Goal: Entertainment & Leisure: Consume media (video, audio)

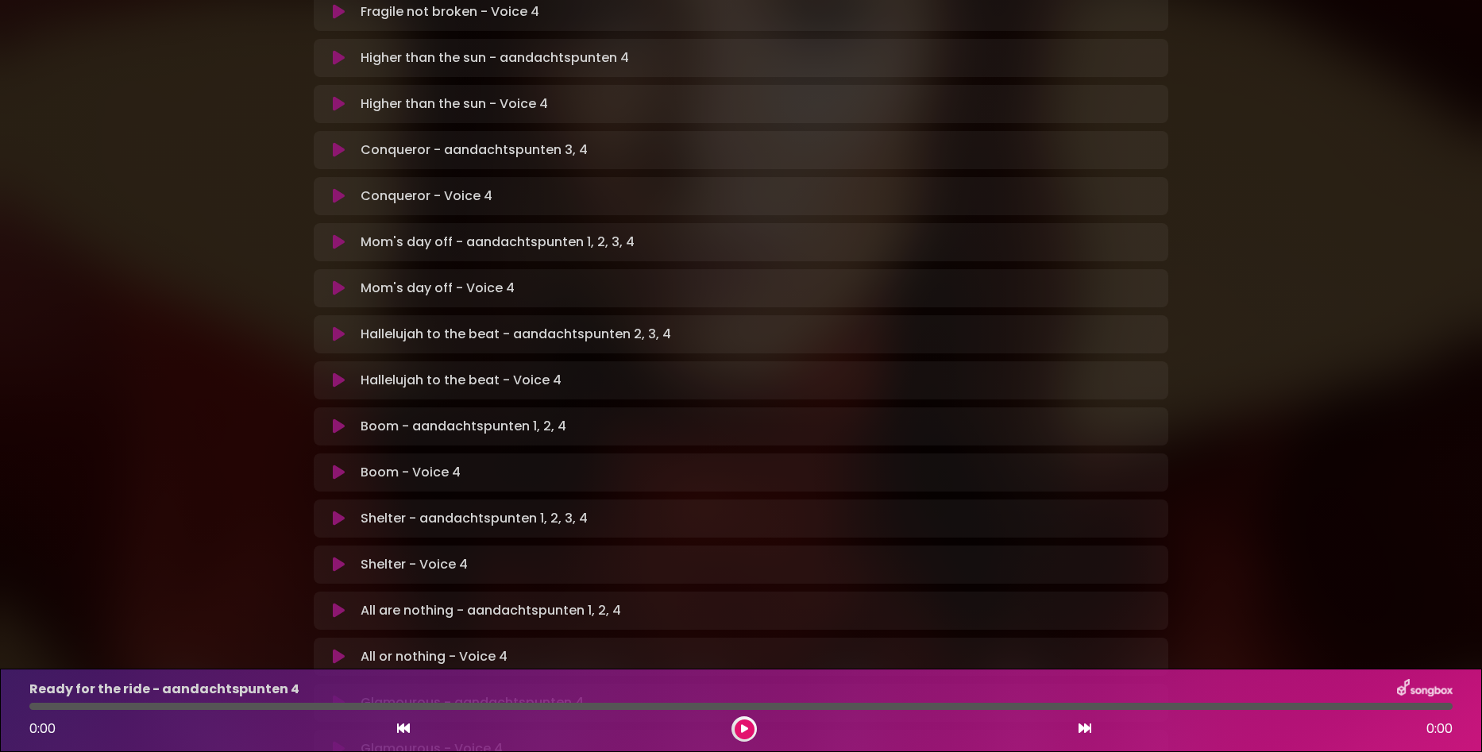
scroll to position [556, 0]
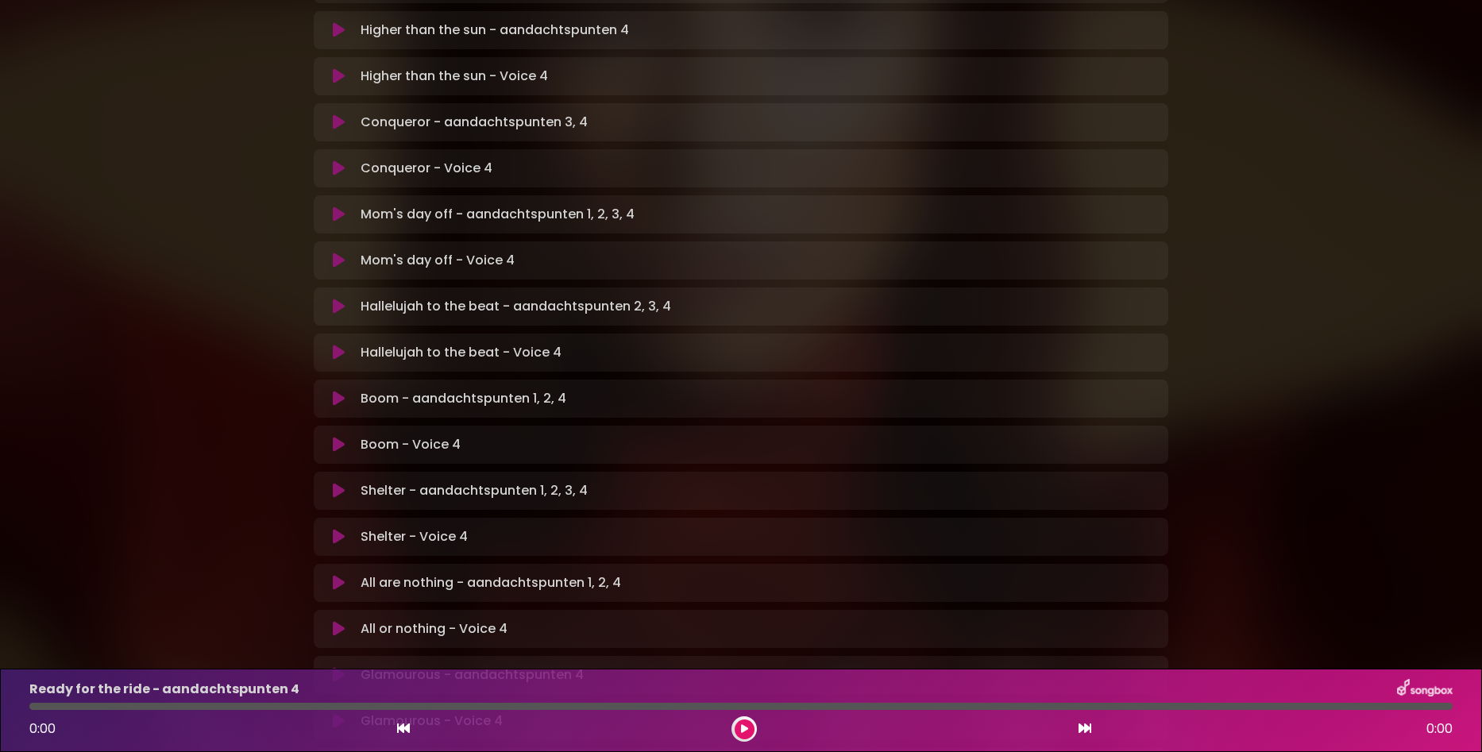
click at [338, 483] on icon at bounding box center [339, 491] width 12 height 16
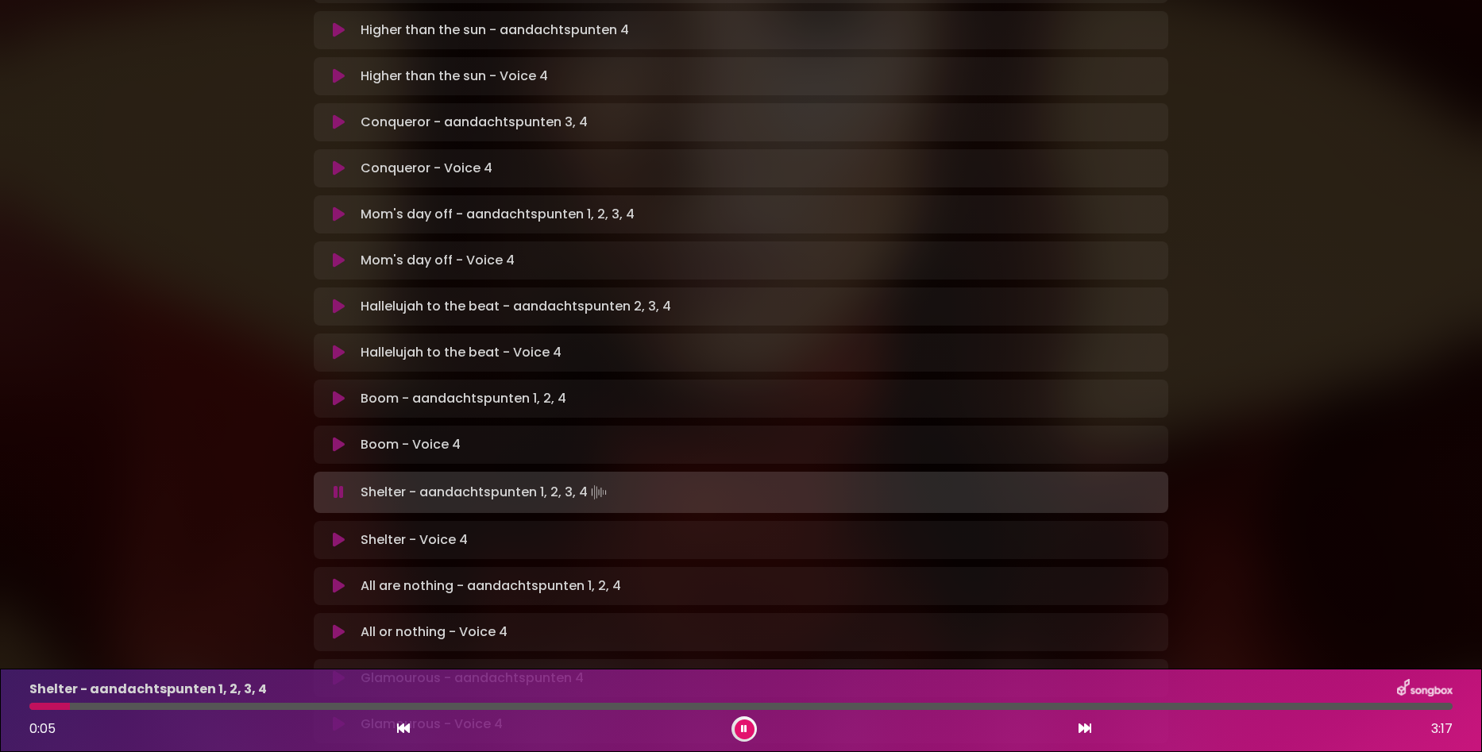
click at [430, 531] on p "Shelter - Voice 4 Loading Track..." at bounding box center [414, 540] width 107 height 19
click at [158, 704] on div at bounding box center [740, 706] width 1423 height 7
click at [247, 710] on div "Shelter - aandachtspunten 1, 2, 3, 4 0:19 3:17" at bounding box center [741, 710] width 1442 height 63
click at [252, 707] on div at bounding box center [740, 706] width 1423 height 7
click at [246, 705] on div at bounding box center [161, 706] width 264 height 7
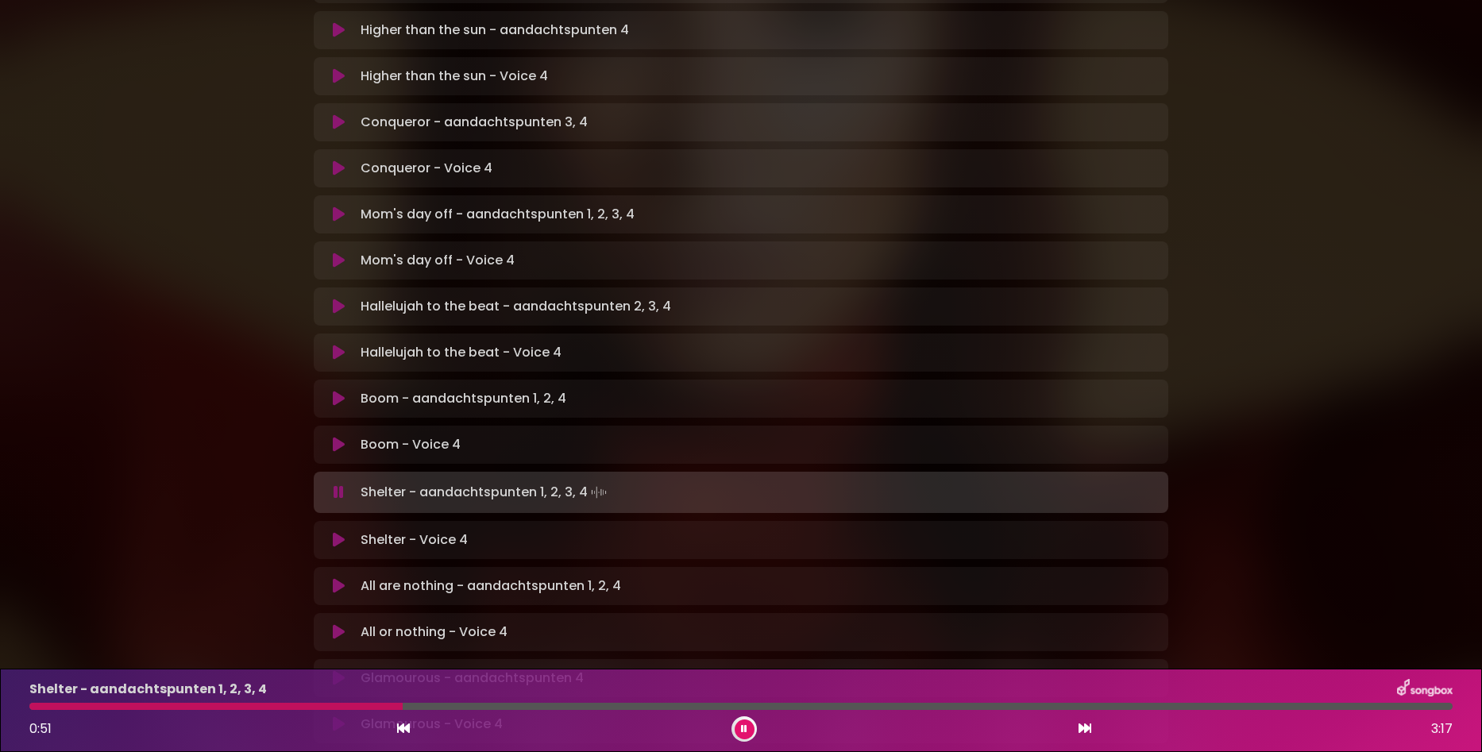
click at [342, 532] on icon at bounding box center [339, 540] width 12 height 16
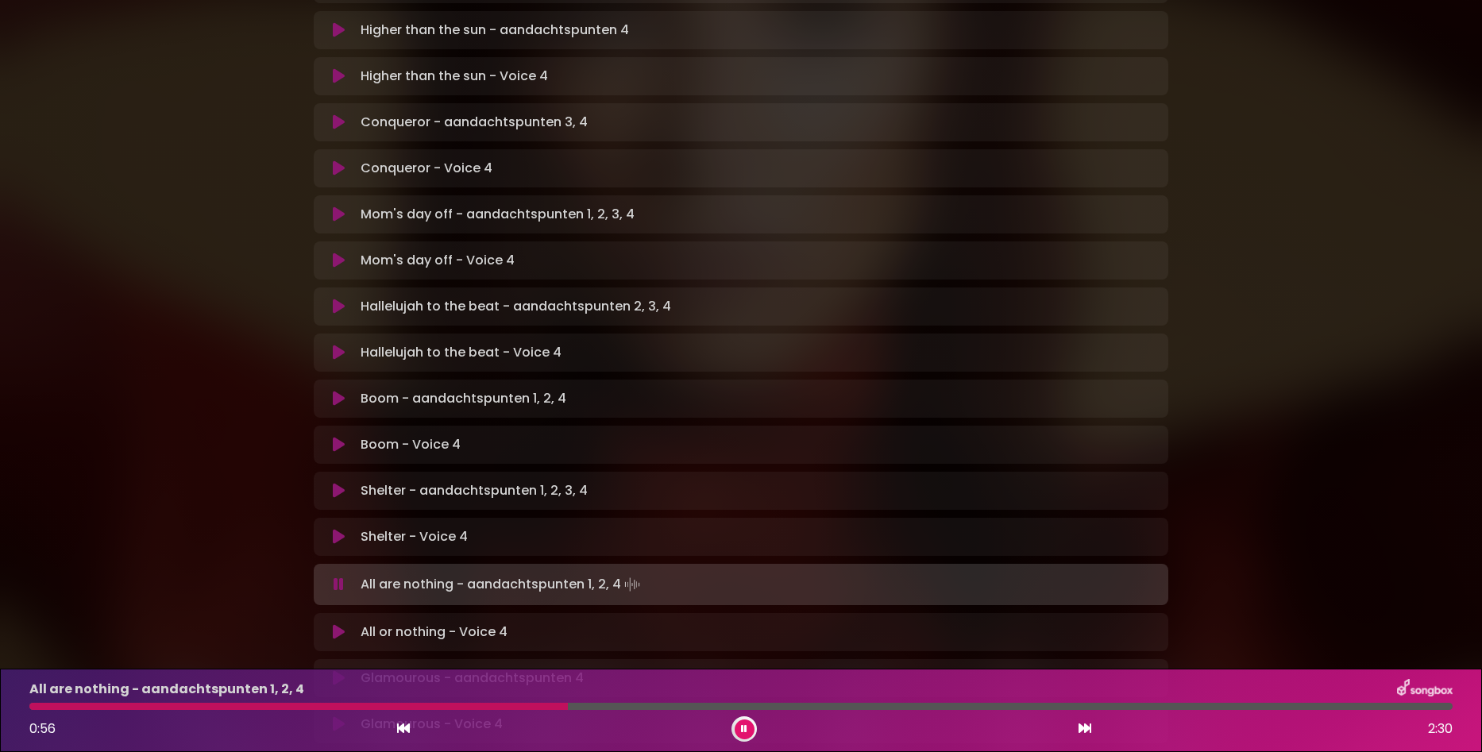
click at [337, 624] on icon at bounding box center [339, 632] width 12 height 16
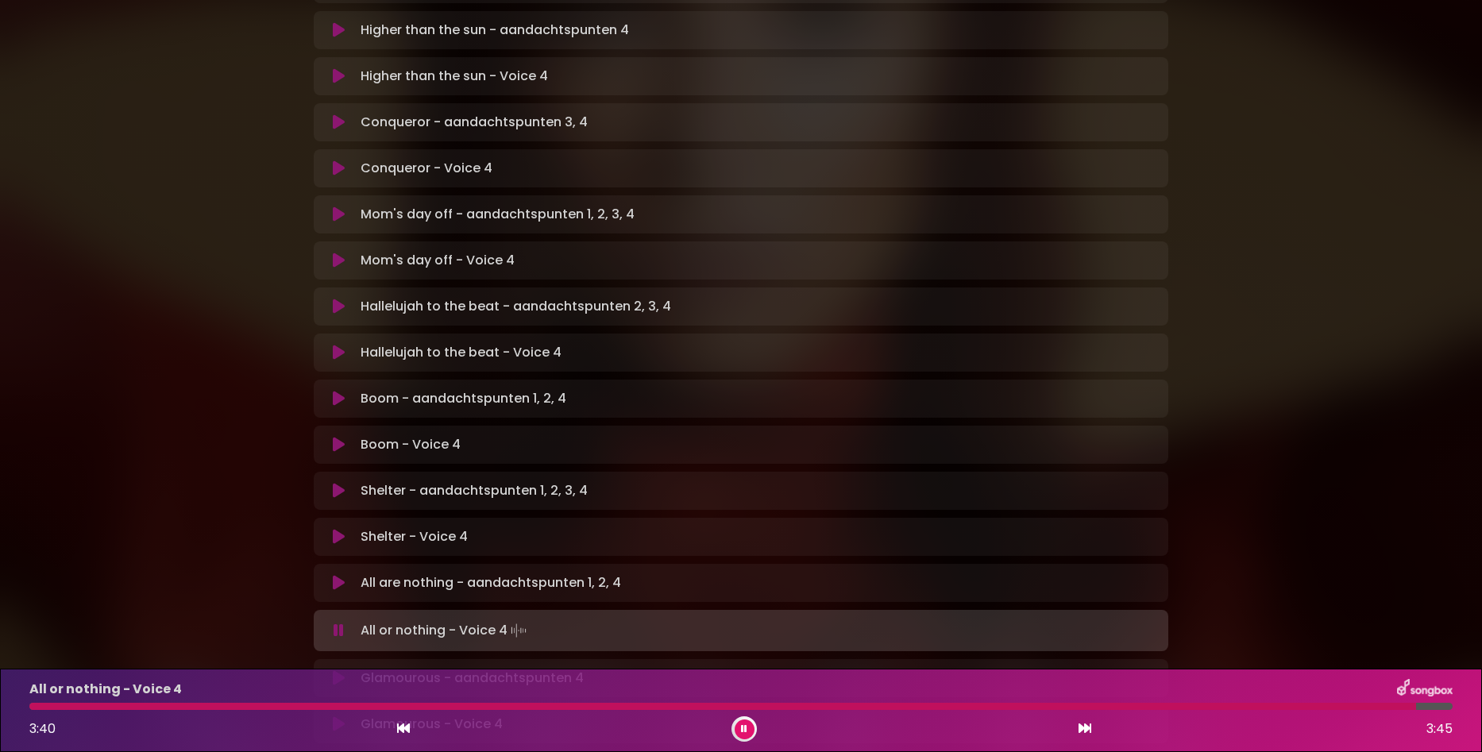
click at [333, 670] on icon at bounding box center [339, 678] width 12 height 16
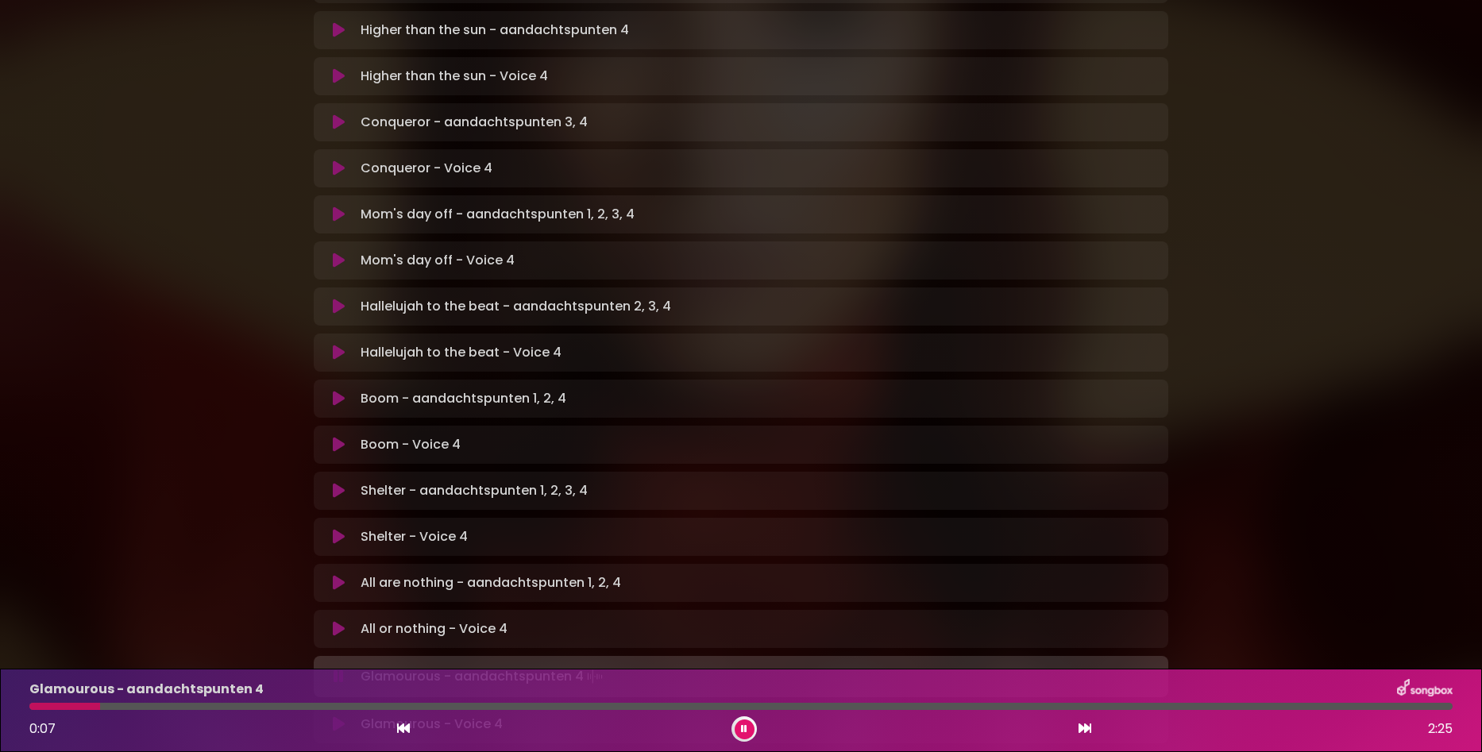
drag, startPoint x: 153, startPoint y: 703, endPoint x: 164, endPoint y: 703, distance: 11.1
click at [154, 703] on div at bounding box center [740, 706] width 1423 height 7
click at [307, 707] on div at bounding box center [740, 706] width 1423 height 7
click at [456, 708] on div at bounding box center [740, 706] width 1423 height 7
click at [542, 708] on div at bounding box center [740, 706] width 1423 height 7
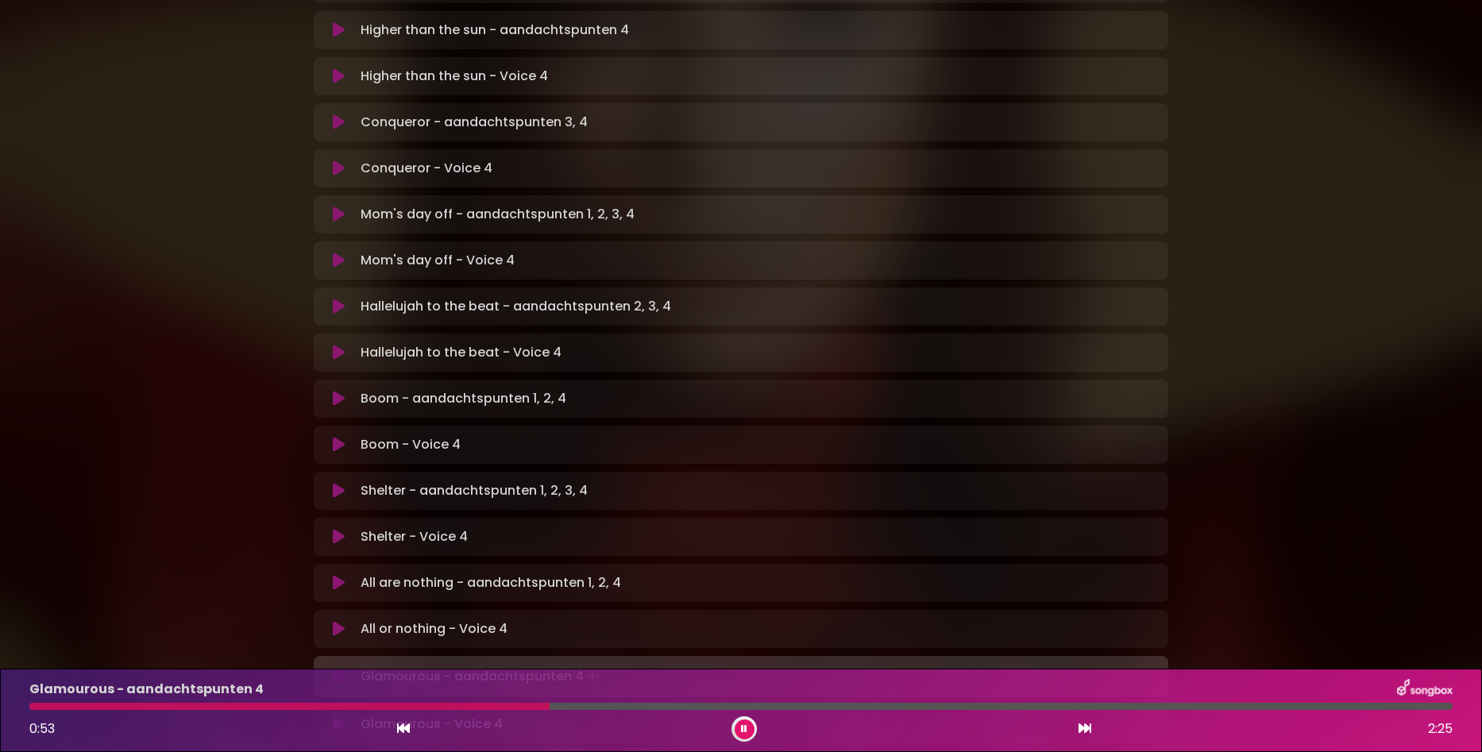
click at [601, 705] on div at bounding box center [740, 706] width 1423 height 7
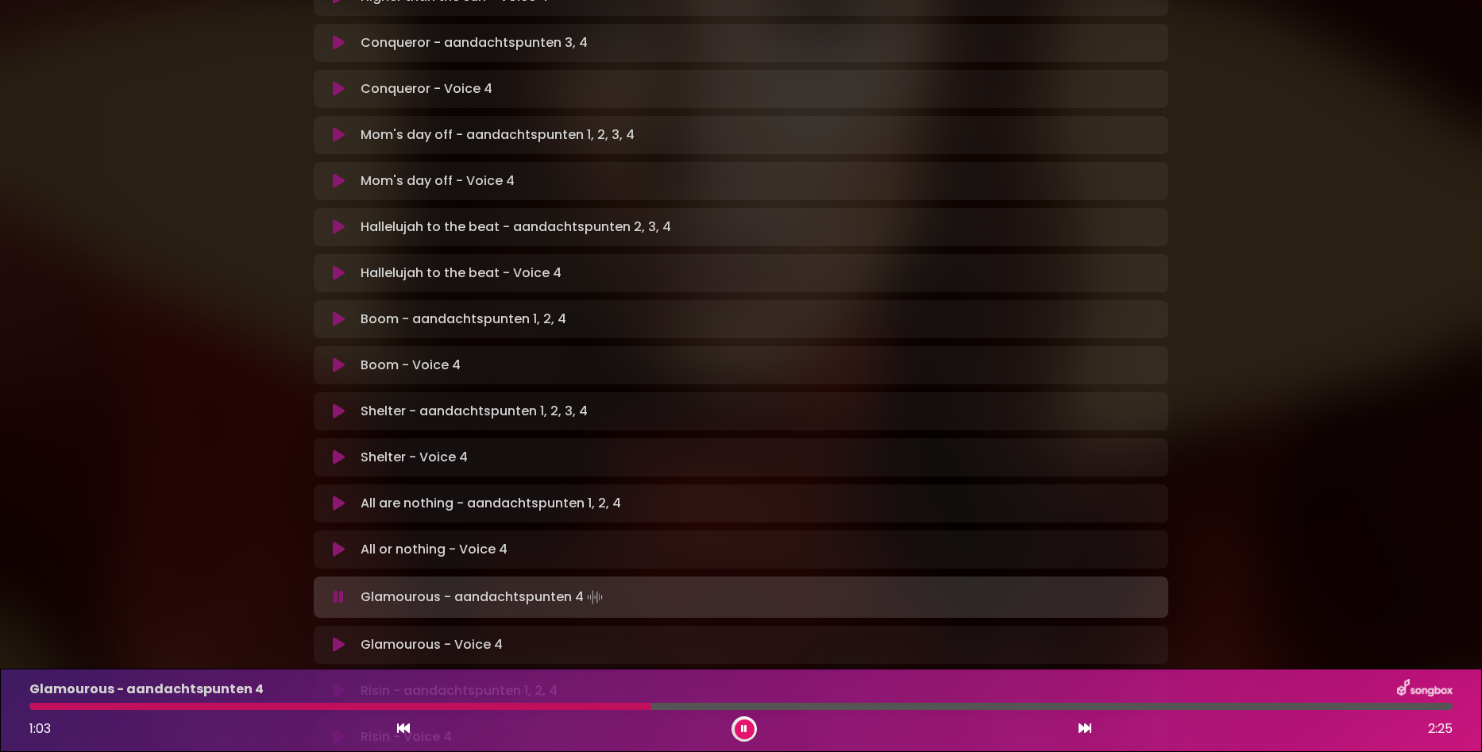
drag, startPoint x: 340, startPoint y: 586, endPoint x: 359, endPoint y: 591, distance: 19.6
click at [340, 637] on icon at bounding box center [339, 645] width 12 height 16
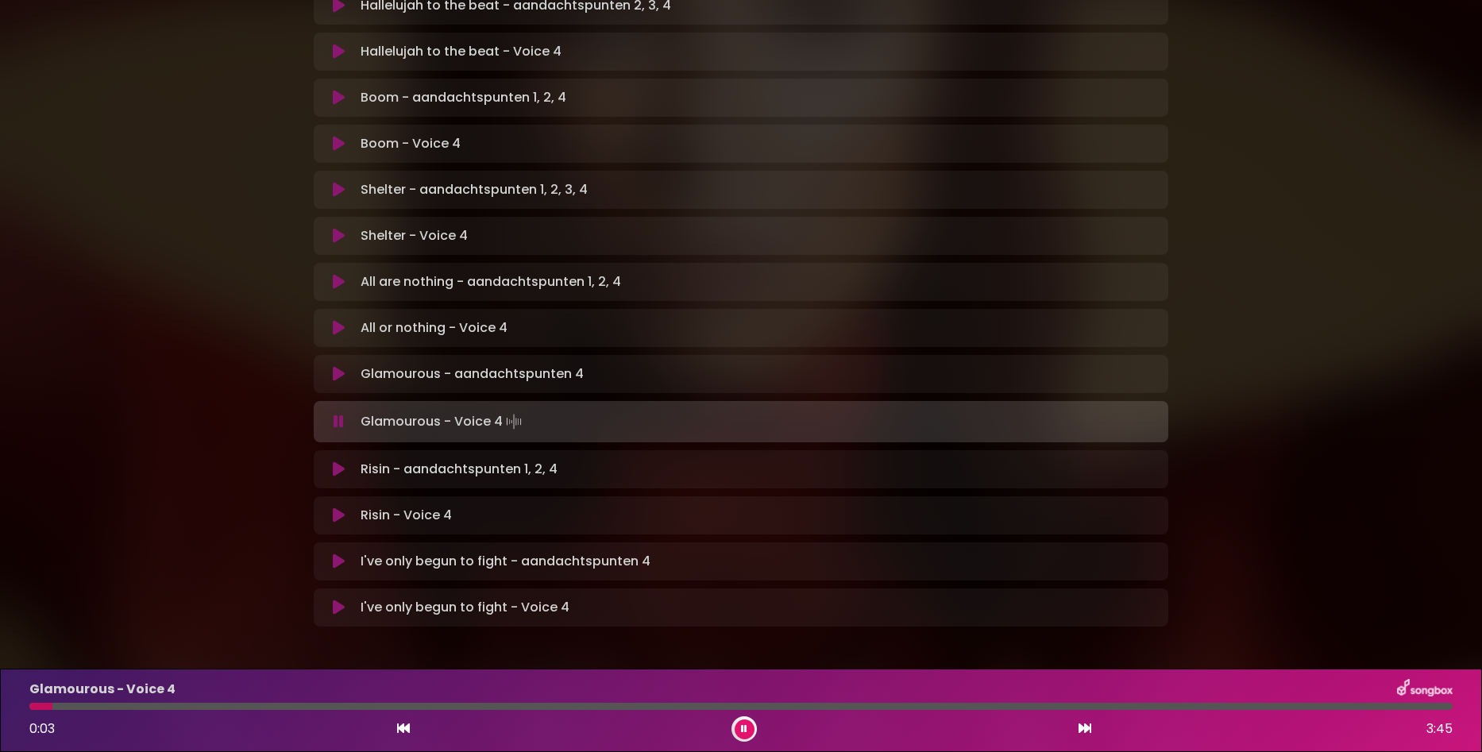
scroll to position [858, 0]
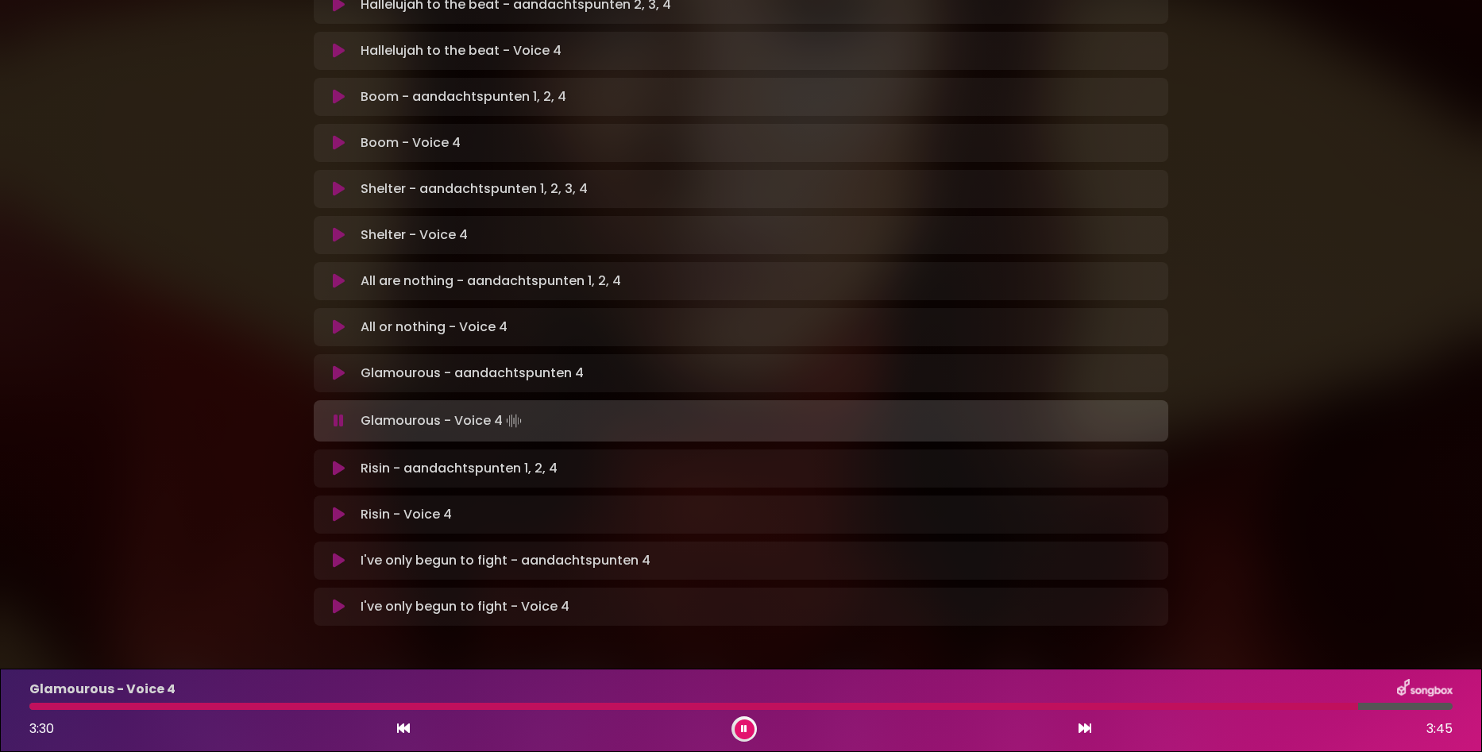
click at [347, 507] on button at bounding box center [338, 515] width 31 height 16
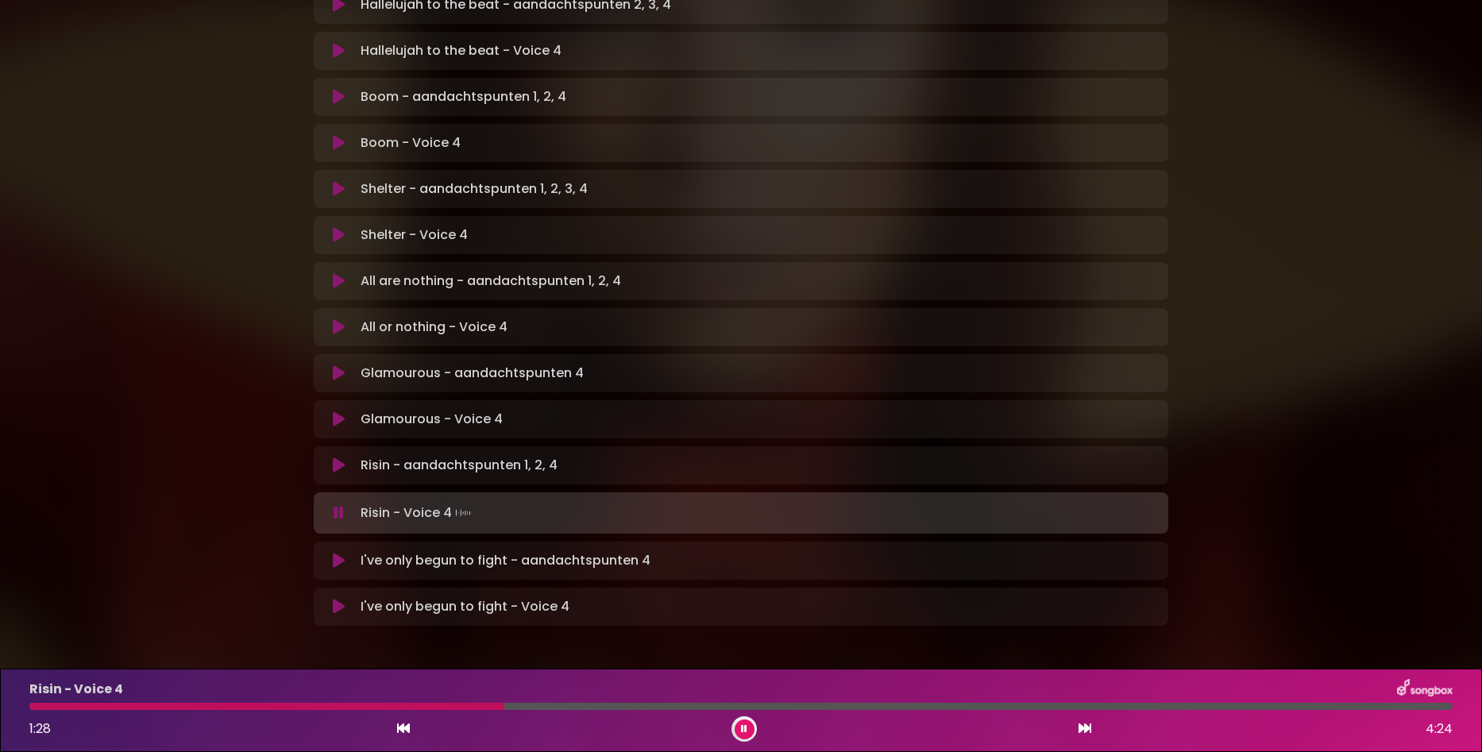
drag, startPoint x: 288, startPoint y: 706, endPoint x: 311, endPoint y: 704, distance: 23.2
click at [288, 706] on div at bounding box center [266, 706] width 475 height 7
click at [338, 708] on div at bounding box center [222, 706] width 386 height 7
click at [380, 708] on div at bounding box center [251, 706] width 444 height 7
click at [358, 707] on div at bounding box center [215, 706] width 372 height 7
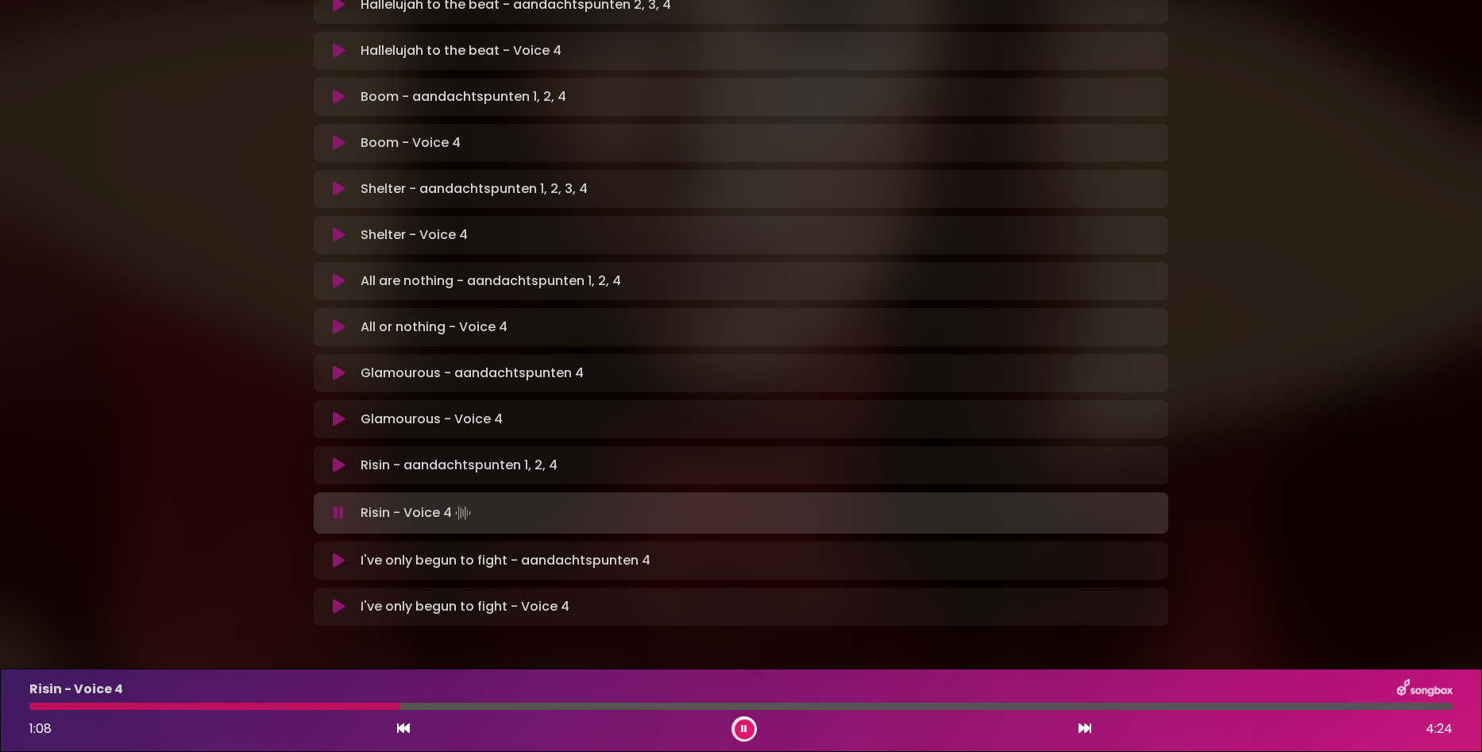
click at [358, 707] on div at bounding box center [214, 706] width 371 height 7
click at [358, 707] on div at bounding box center [279, 706] width 500 height 7
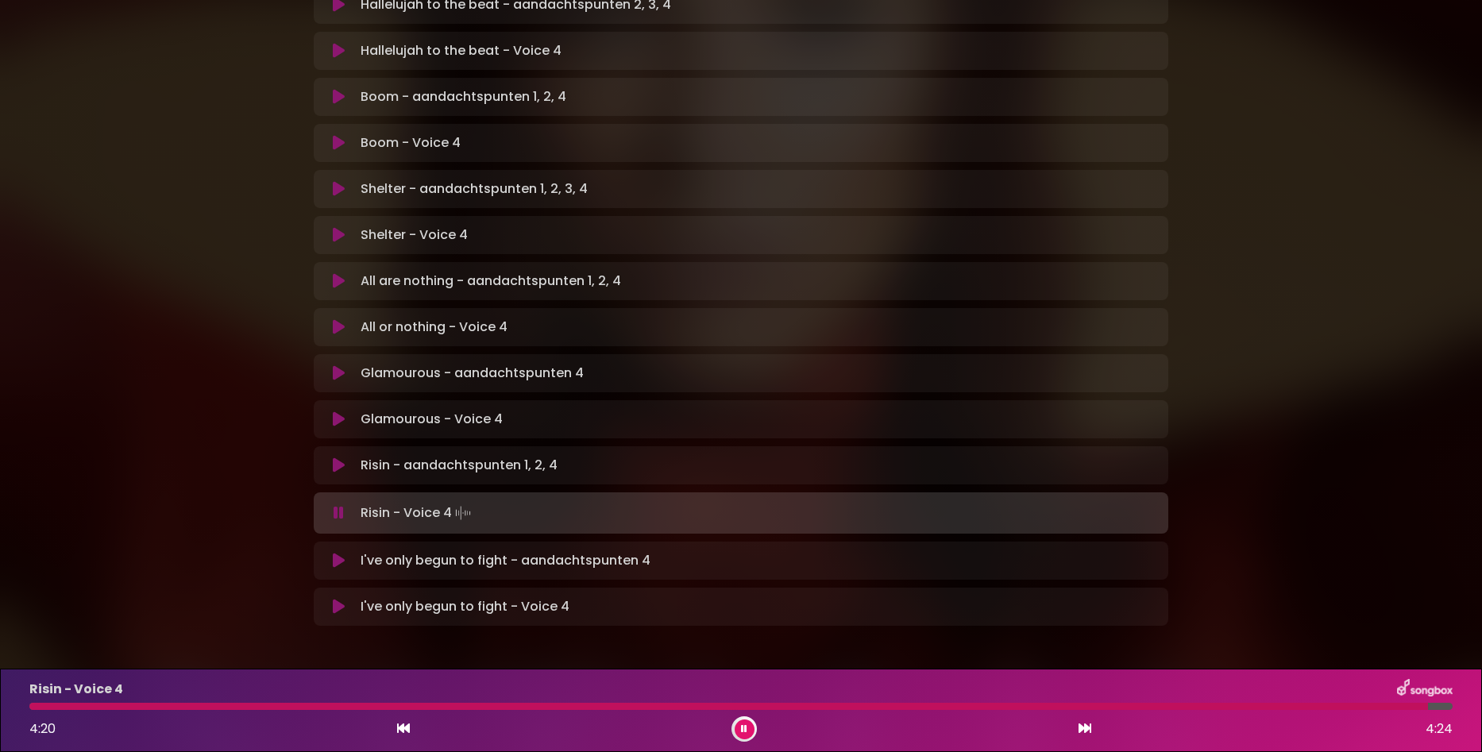
click at [340, 599] on icon at bounding box center [339, 607] width 12 height 16
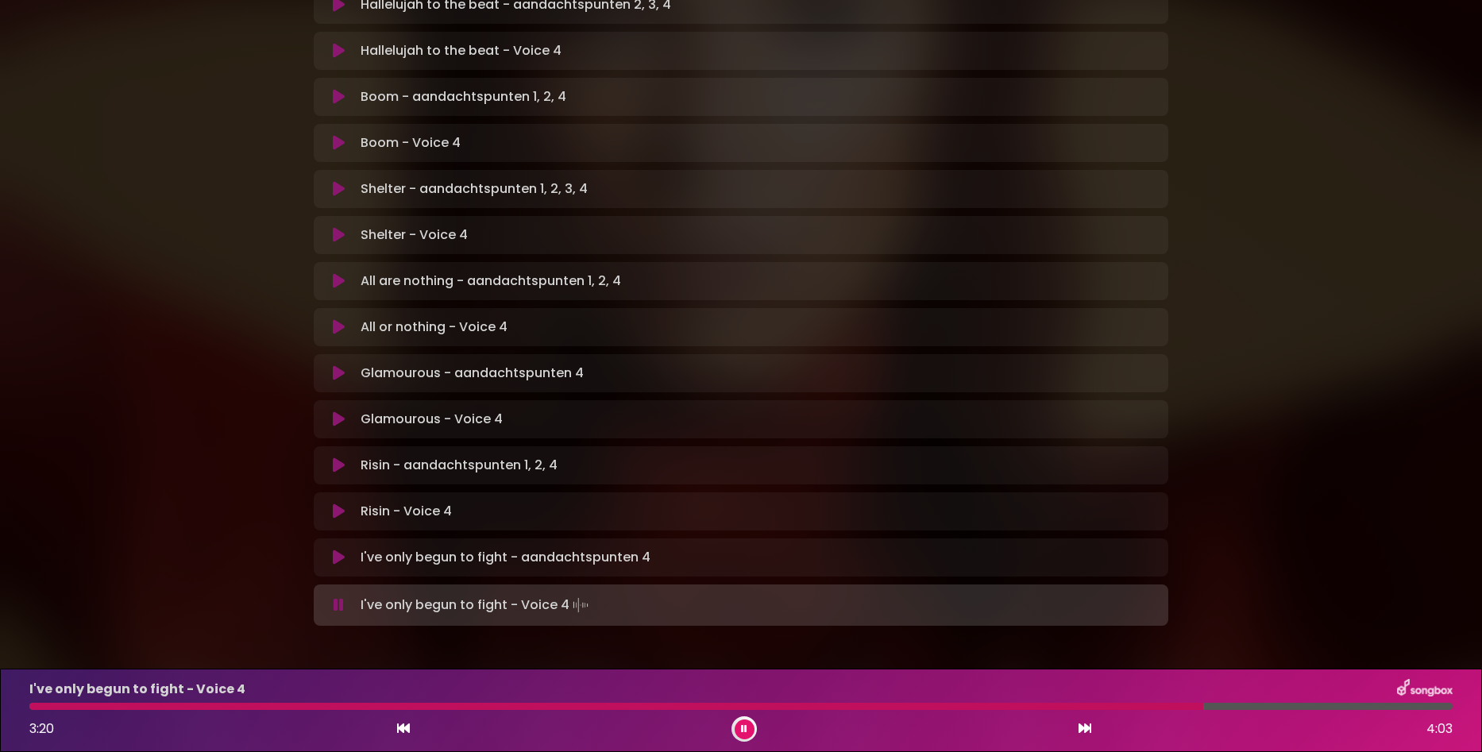
click at [1087, 707] on div at bounding box center [616, 706] width 1174 height 7
click at [1357, 705] on div at bounding box center [717, 706] width 1376 height 7
click at [1349, 713] on div "I've only begun to fight - Voice 4 3:50 4:03" at bounding box center [741, 710] width 1442 height 63
click at [1352, 701] on div "I've only begun to fight - Voice 4 3:50 4:03" at bounding box center [741, 710] width 1442 height 63
click at [1352, 709] on div at bounding box center [707, 706] width 1356 height 7
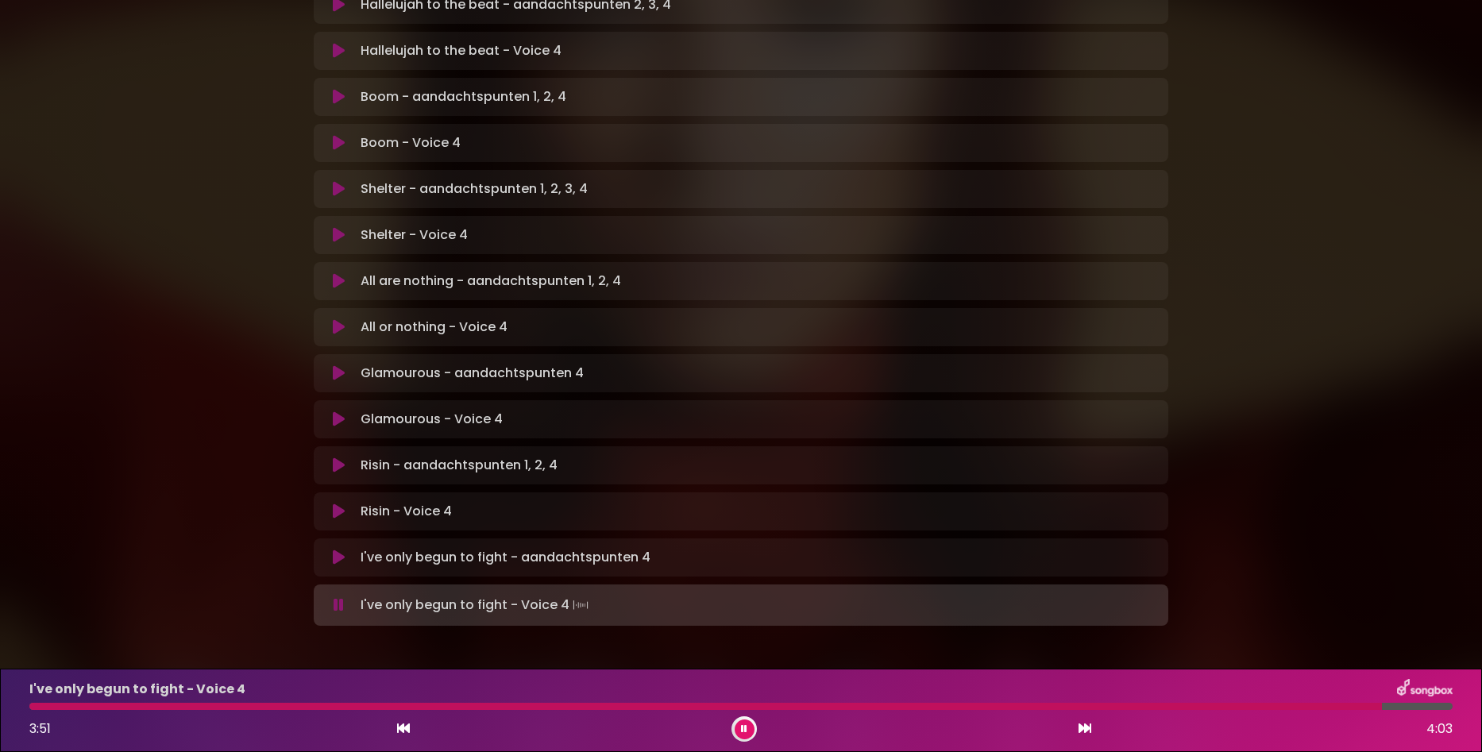
click at [1352, 709] on div at bounding box center [705, 706] width 1353 height 7
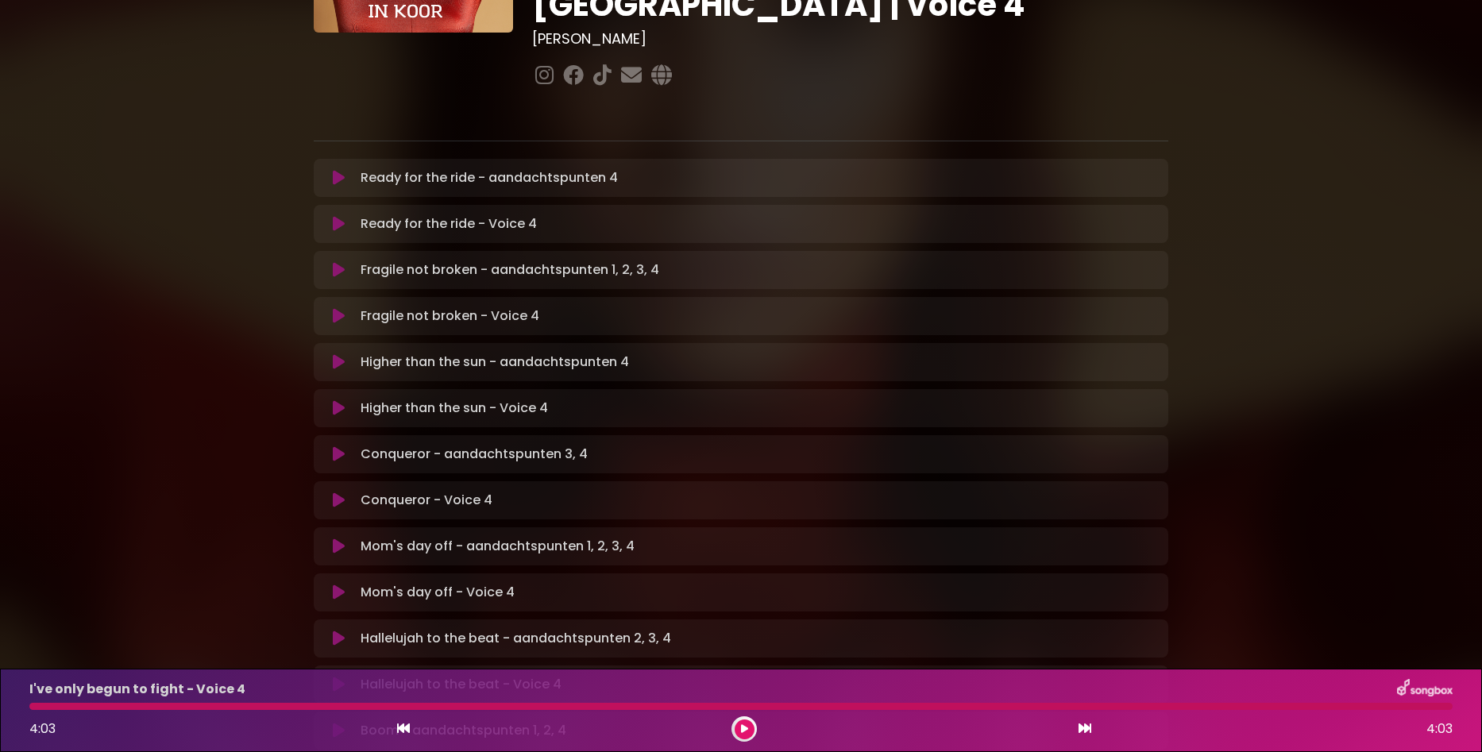
scroll to position [222, 0]
click at [330, 310] on button at bounding box center [338, 318] width 31 height 16
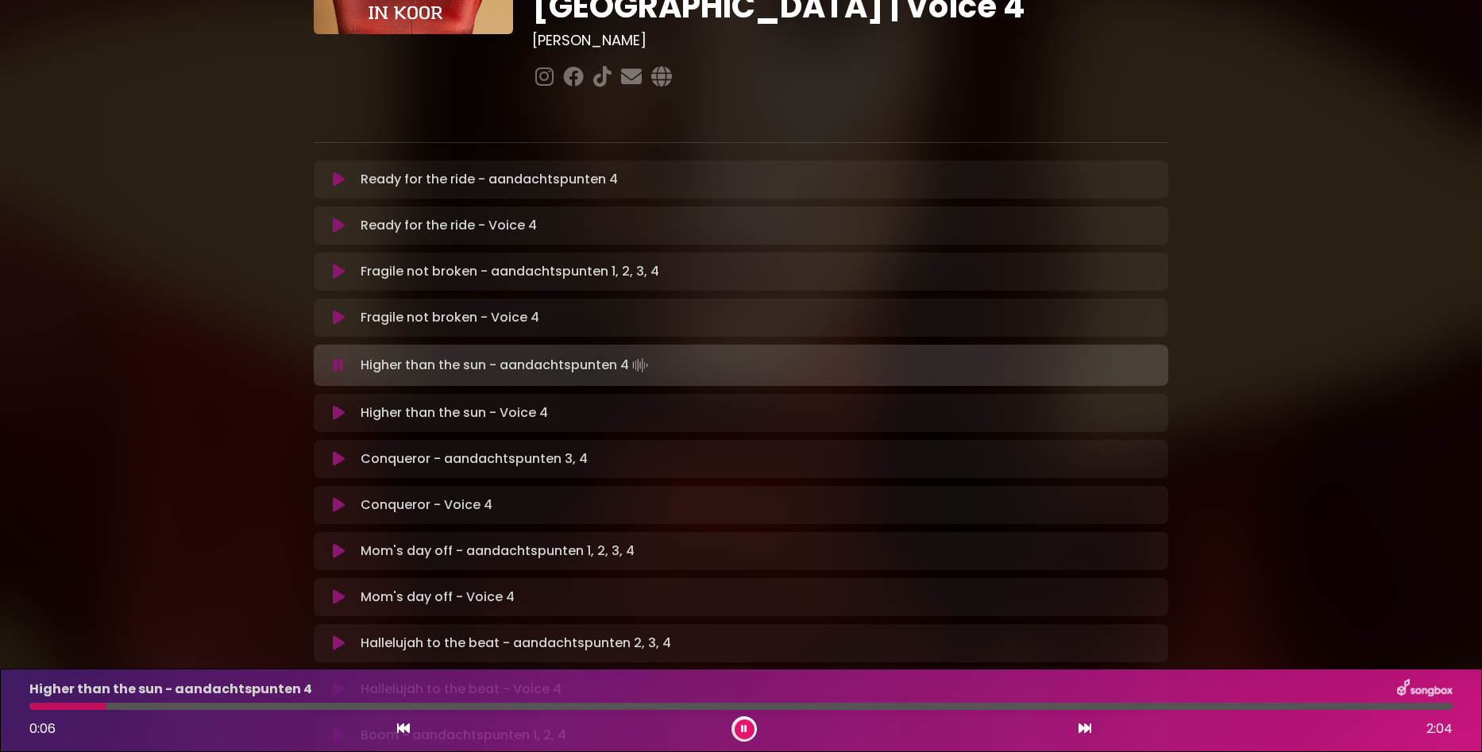
click at [336, 405] on icon at bounding box center [339, 413] width 12 height 16
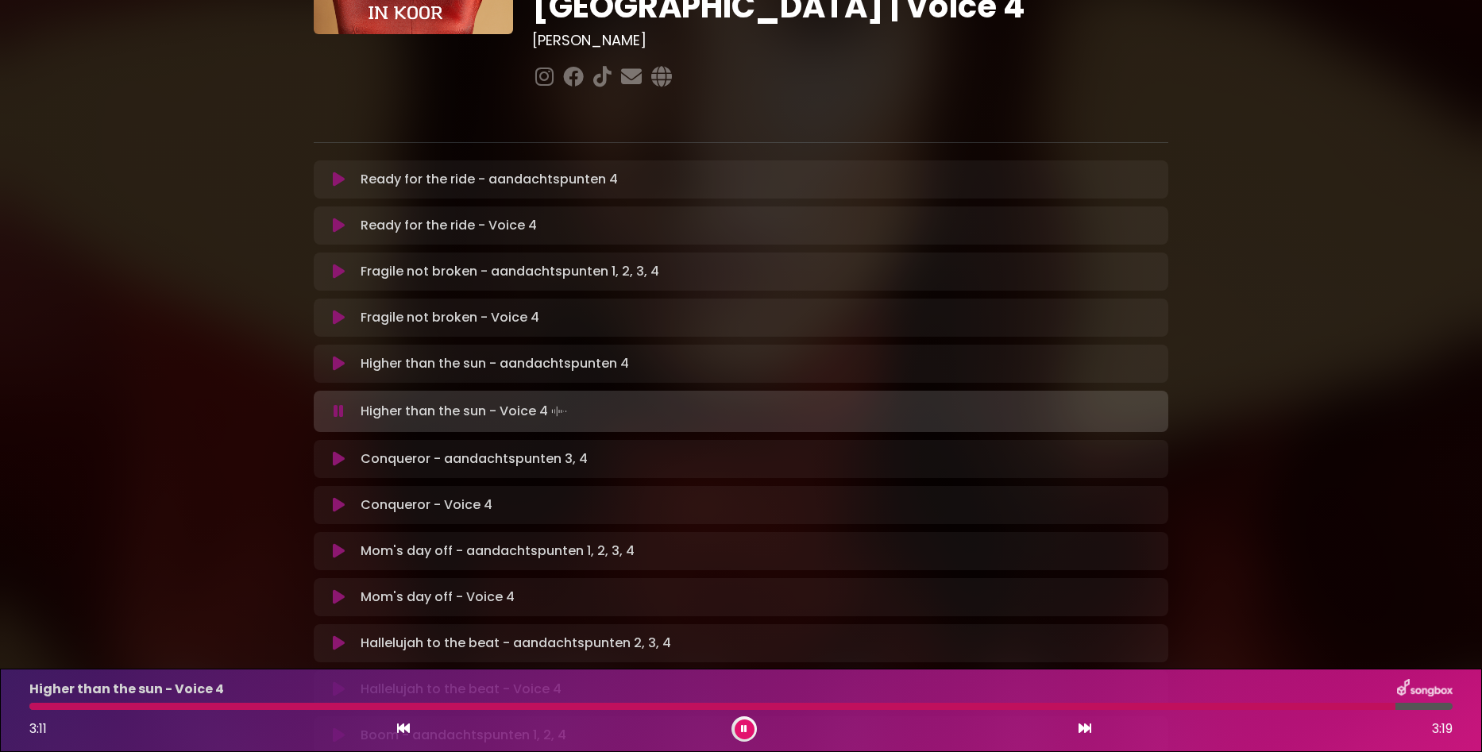
click at [749, 728] on button at bounding box center [745, 730] width 20 height 20
